Goal: Navigation & Orientation: Find specific page/section

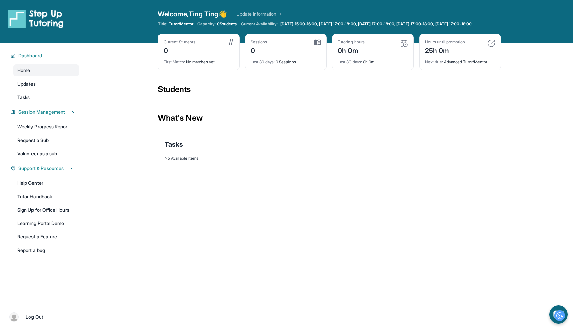
click at [323, 70] on div "Sessions 0 Last 30 days : 0 Sessions" at bounding box center [286, 52] width 82 height 37
click at [269, 13] on link "Update Information" at bounding box center [259, 14] width 47 height 7
click at [44, 18] on img at bounding box center [36, 18] width 56 height 19
click at [37, 102] on link "Tasks" at bounding box center [46, 97] width 66 height 12
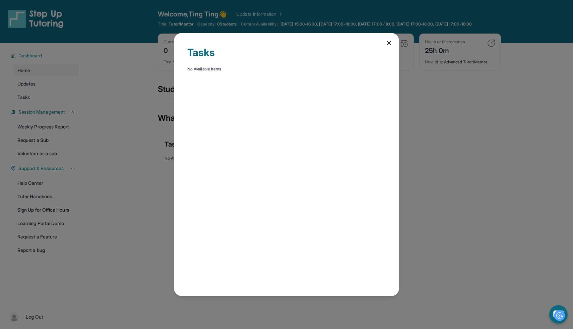
click at [390, 44] on icon at bounding box center [388, 42] width 3 height 3
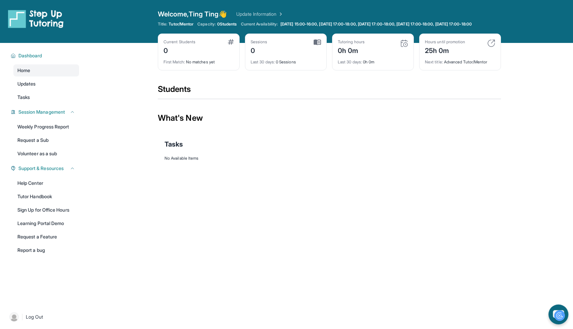
click at [552, 308] on icon "chat-button" at bounding box center [559, 314] width 20 height 20
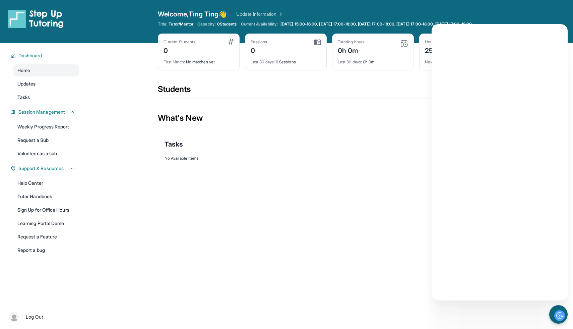
click at [515, 17] on div "Open sidebar Welcome, Ting Ting 👋 Update Information Title: Tutor/Mentor Capaci…" at bounding box center [286, 21] width 573 height 43
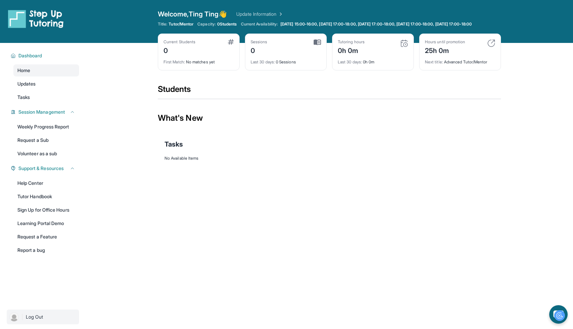
click at [18, 321] on img at bounding box center [13, 316] width 9 height 9
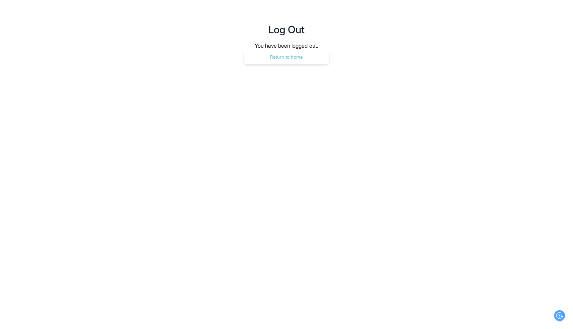
click at [284, 53] on button "Return to home" at bounding box center [287, 57] width 86 height 15
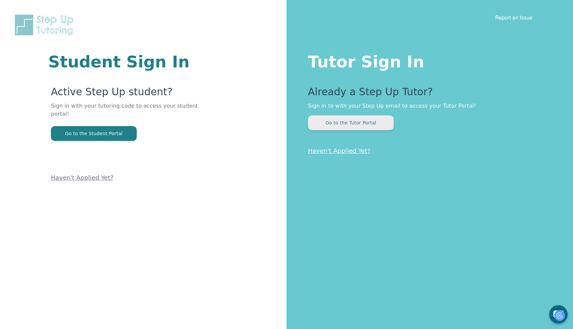
click at [373, 126] on button "Go to the Tutor Portal" at bounding box center [351, 122] width 86 height 15
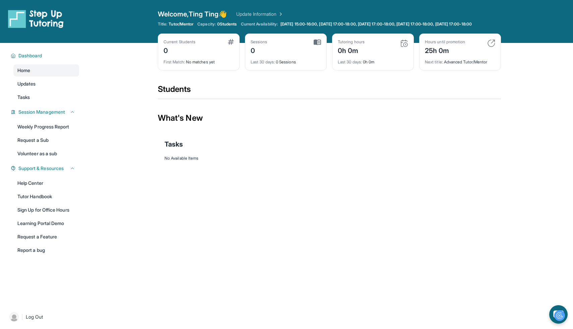
click at [186, 161] on div "No Available Items" at bounding box center [330, 157] width 330 height 5
